Goal: Information Seeking & Learning: Find contact information

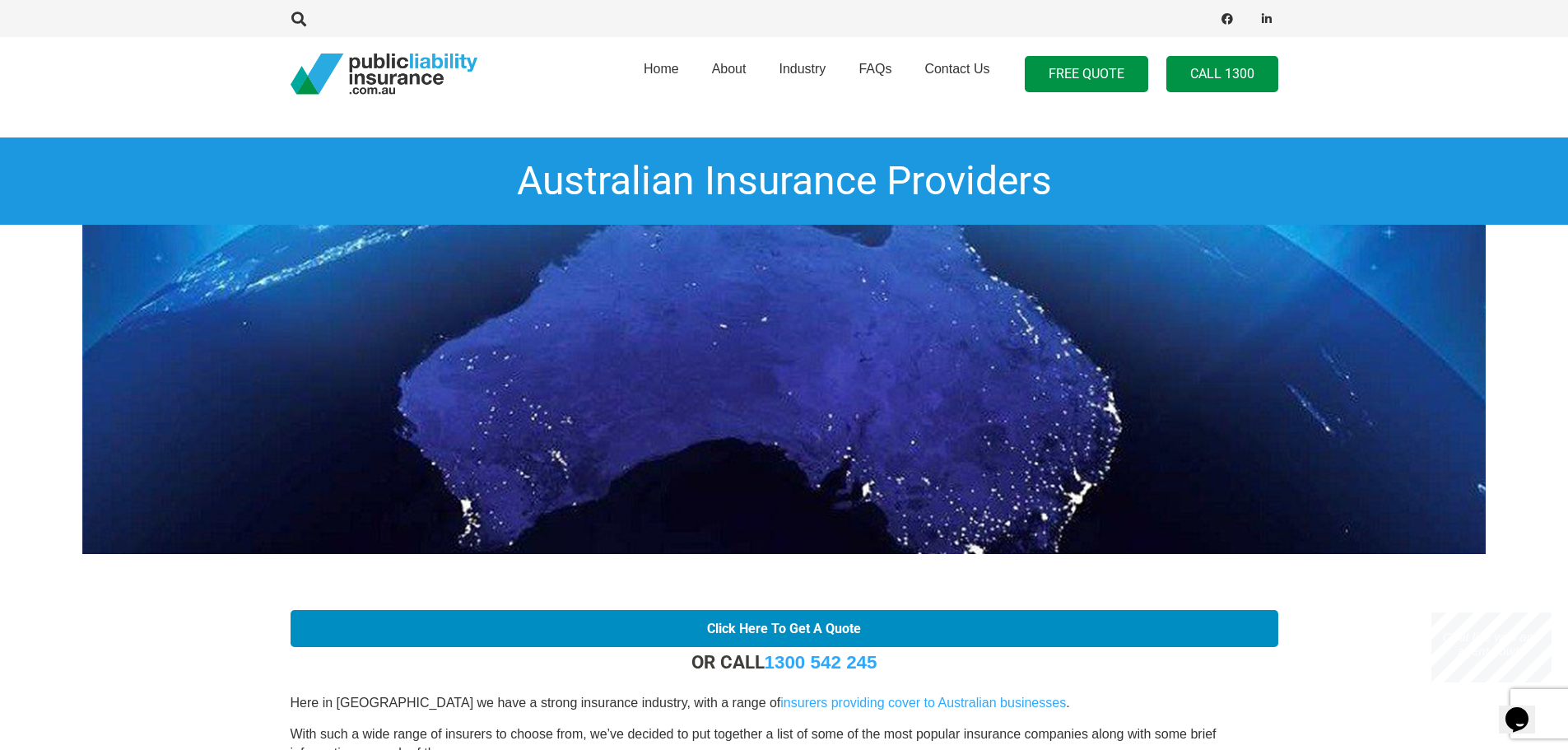
click at [1239, 79] on link "Call 1300" at bounding box center [1221, 74] width 112 height 37
click at [962, 61] on link "Contact Us" at bounding box center [957, 74] width 98 height 84
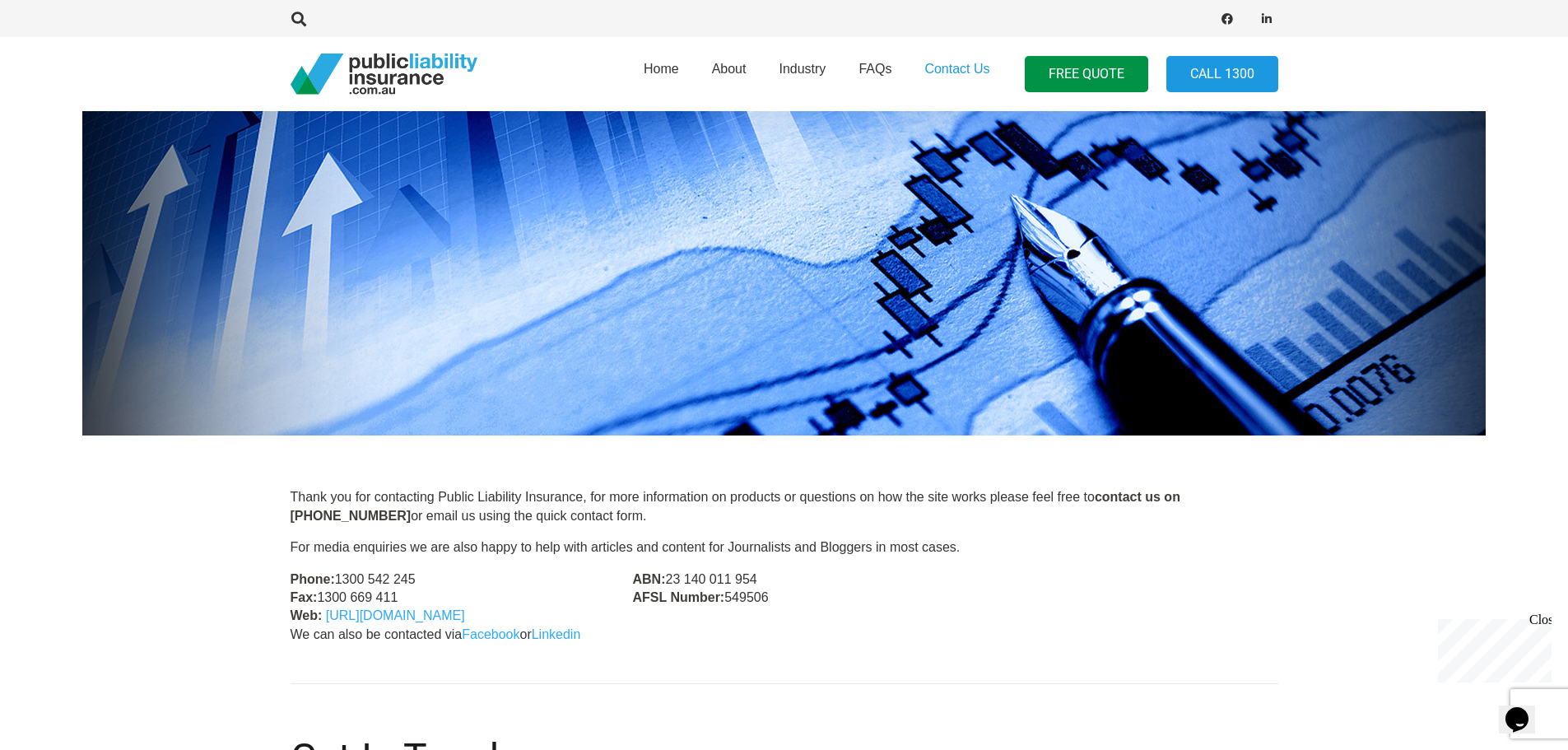
scroll to position [247, 0]
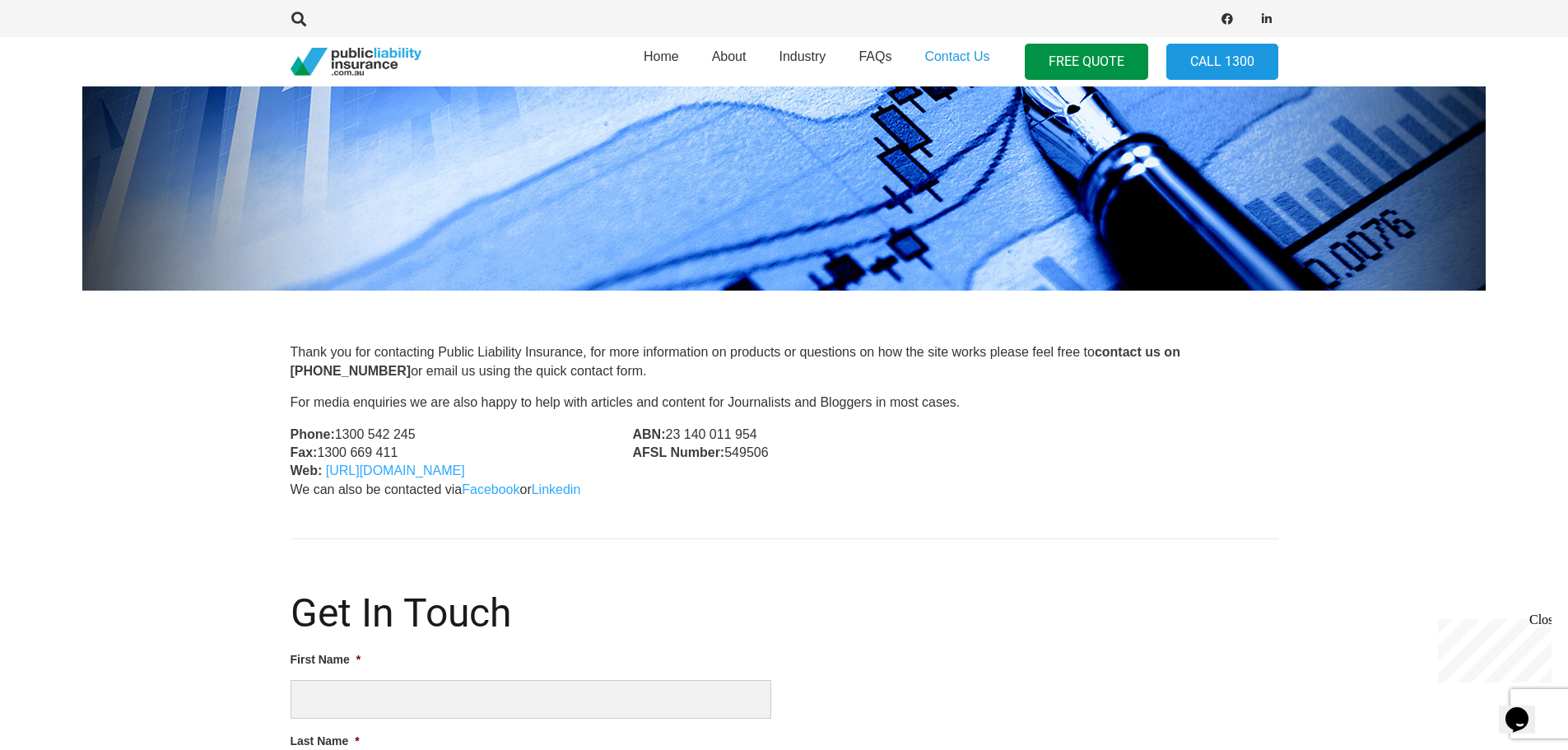
drag, startPoint x: 436, startPoint y: 429, endPoint x: 336, endPoint y: 429, distance: 100.0
click at [336, 429] on p "Phone: 1300 542 245 Fax: 1300 669 411 Web: https://publicliabilityinsurance.com…" at bounding box center [442, 453] width 303 height 55
copy p "1300 542 245"
